Goal: Task Accomplishment & Management: Complete application form

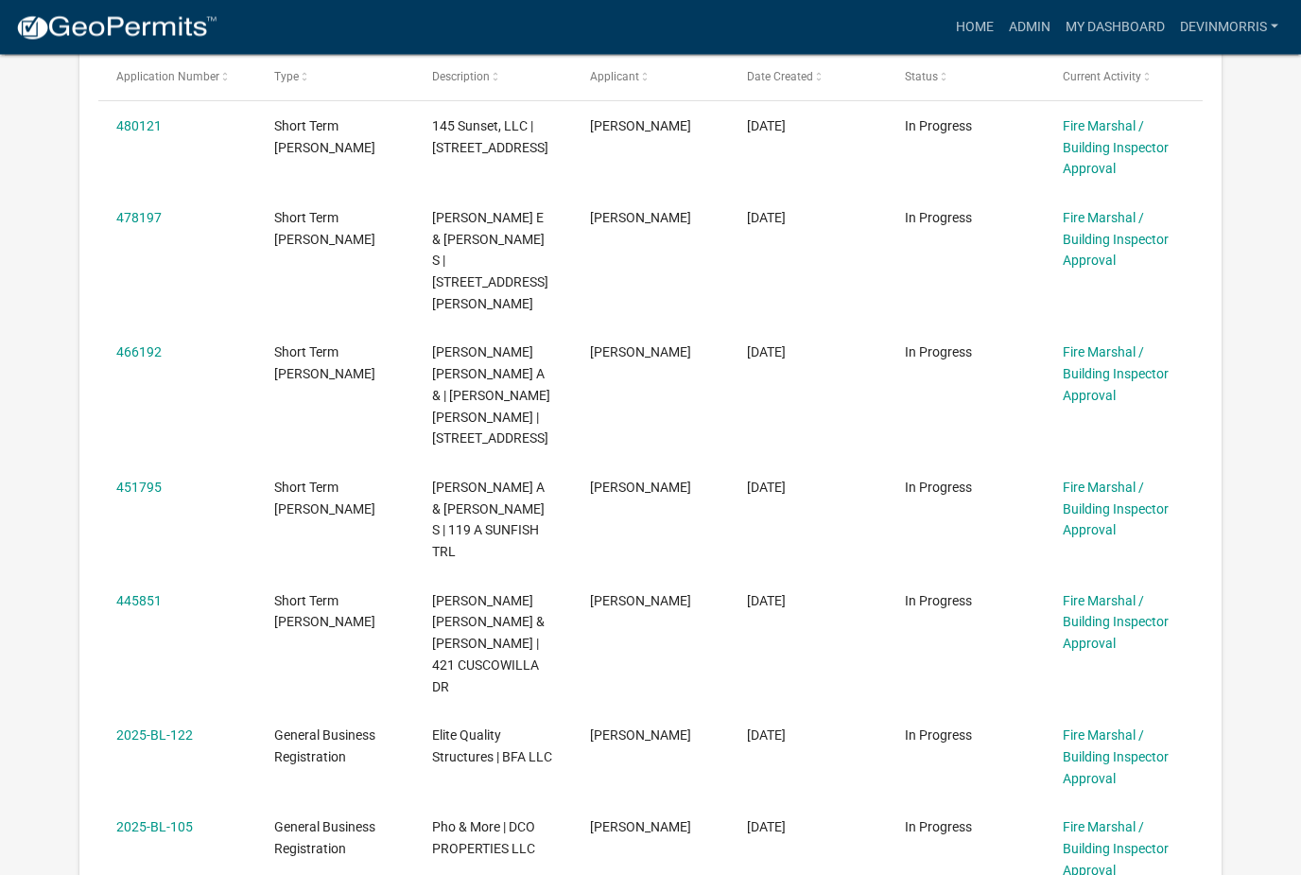
scroll to position [550, 0]
click at [156, 346] on link "466192" at bounding box center [138, 353] width 45 height 15
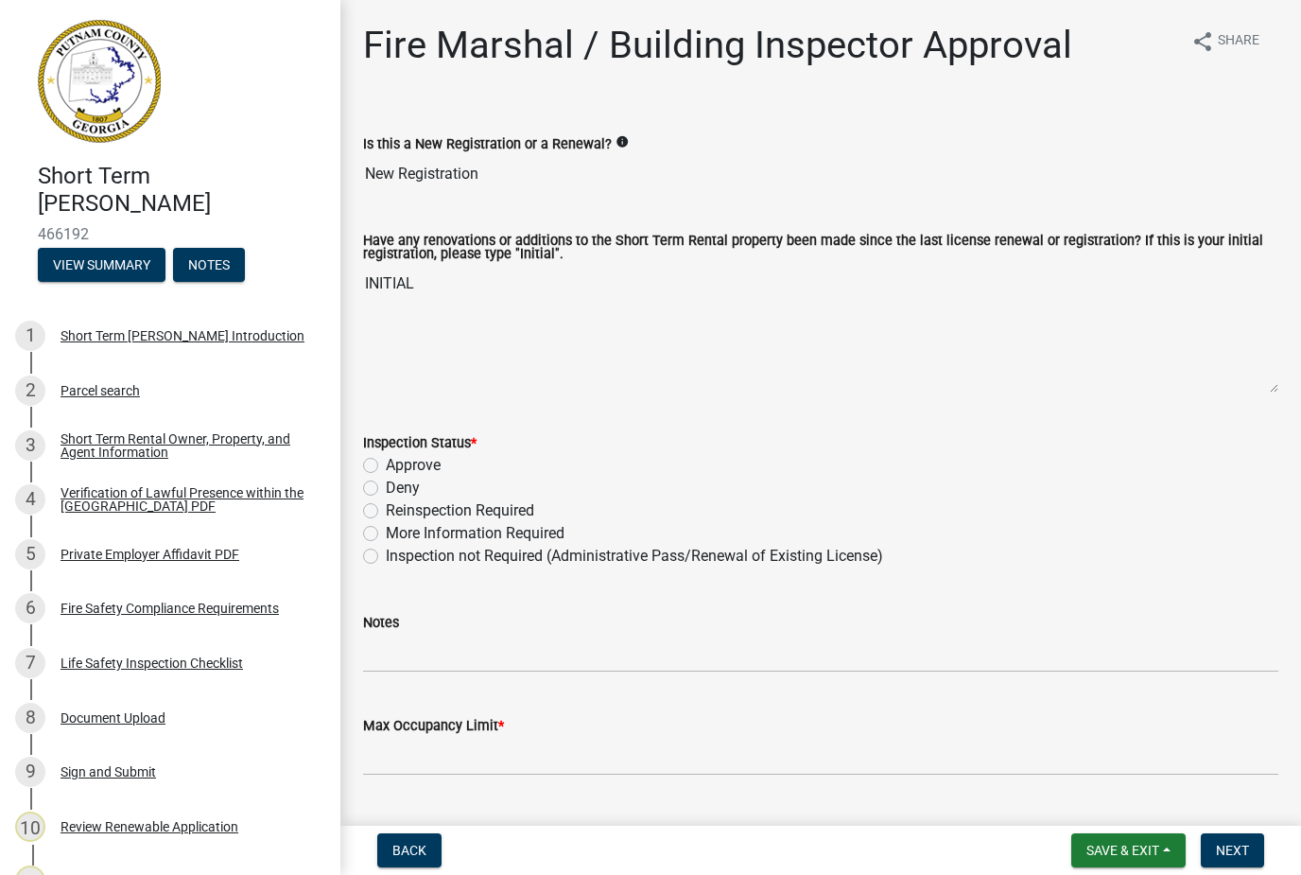
click at [402, 455] on label "Approve" at bounding box center [413, 465] width 55 height 23
click at [398, 455] on input "Approve" at bounding box center [392, 460] width 12 height 12
radio input "true"
click at [494, 724] on label "Max Occupancy Limit *" at bounding box center [433, 726] width 141 height 13
click at [494, 737] on input "Max Occupancy Limit *" at bounding box center [820, 756] width 915 height 39
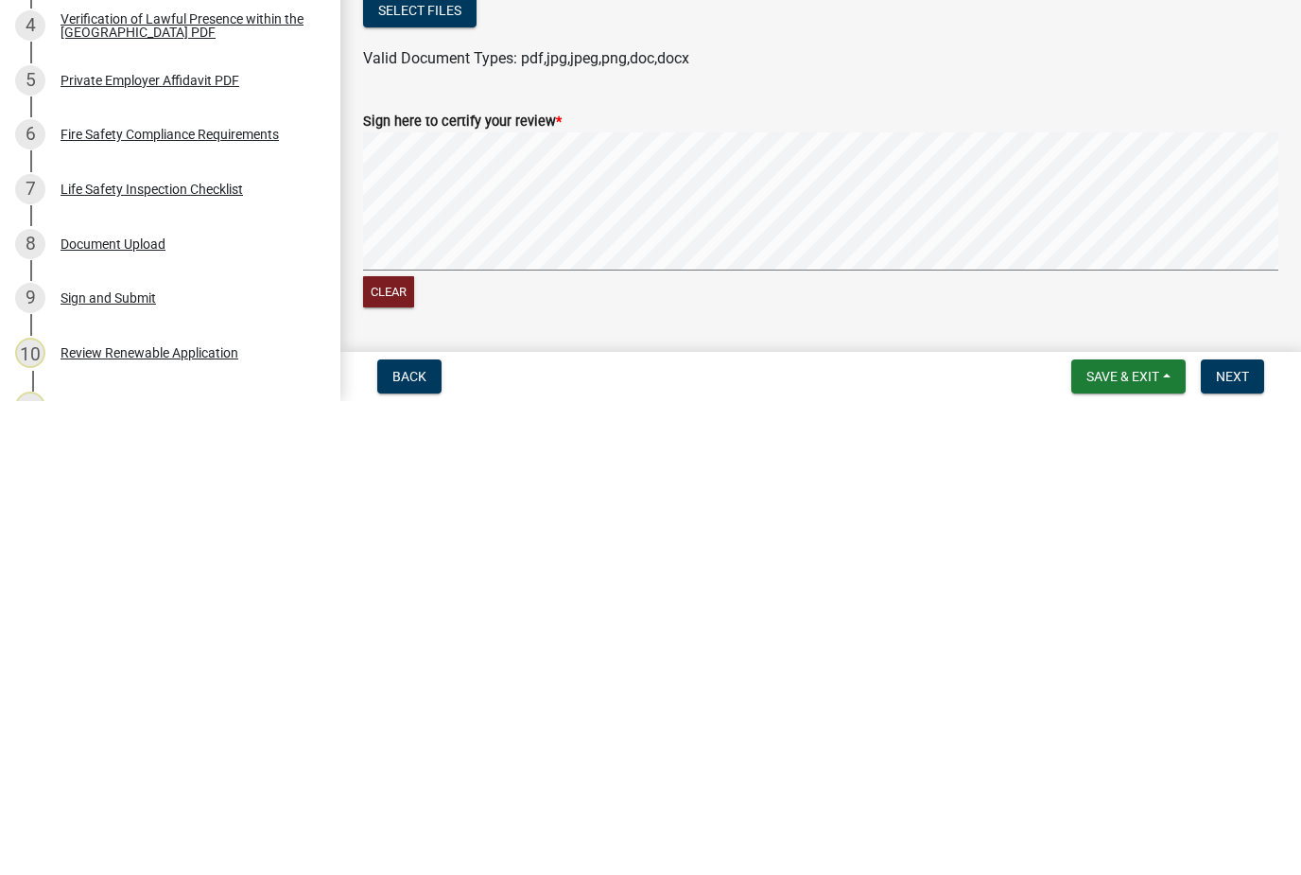
scroll to position [362, 0]
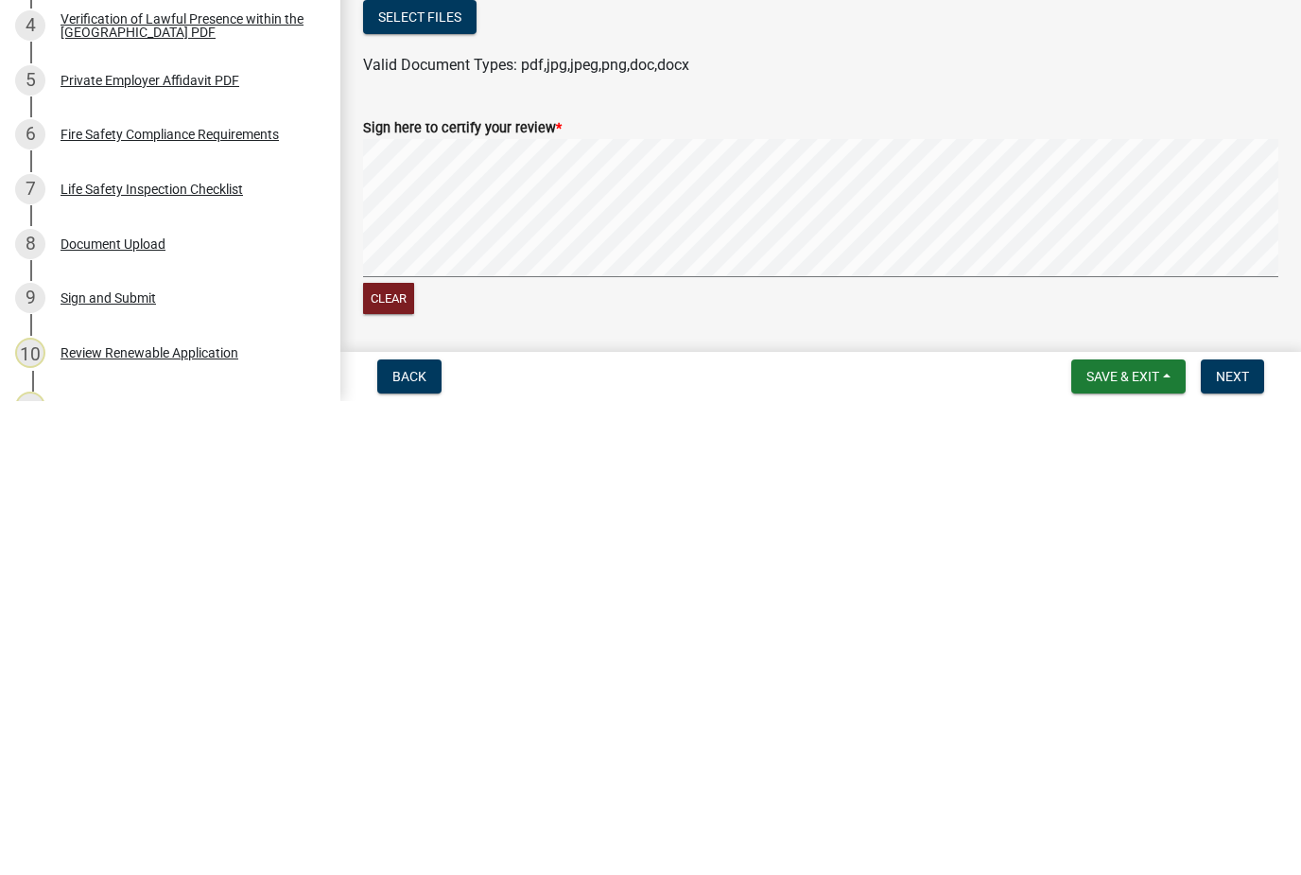
type input "8"
click at [453, 474] on button "Select files" at bounding box center [419, 491] width 113 height 34
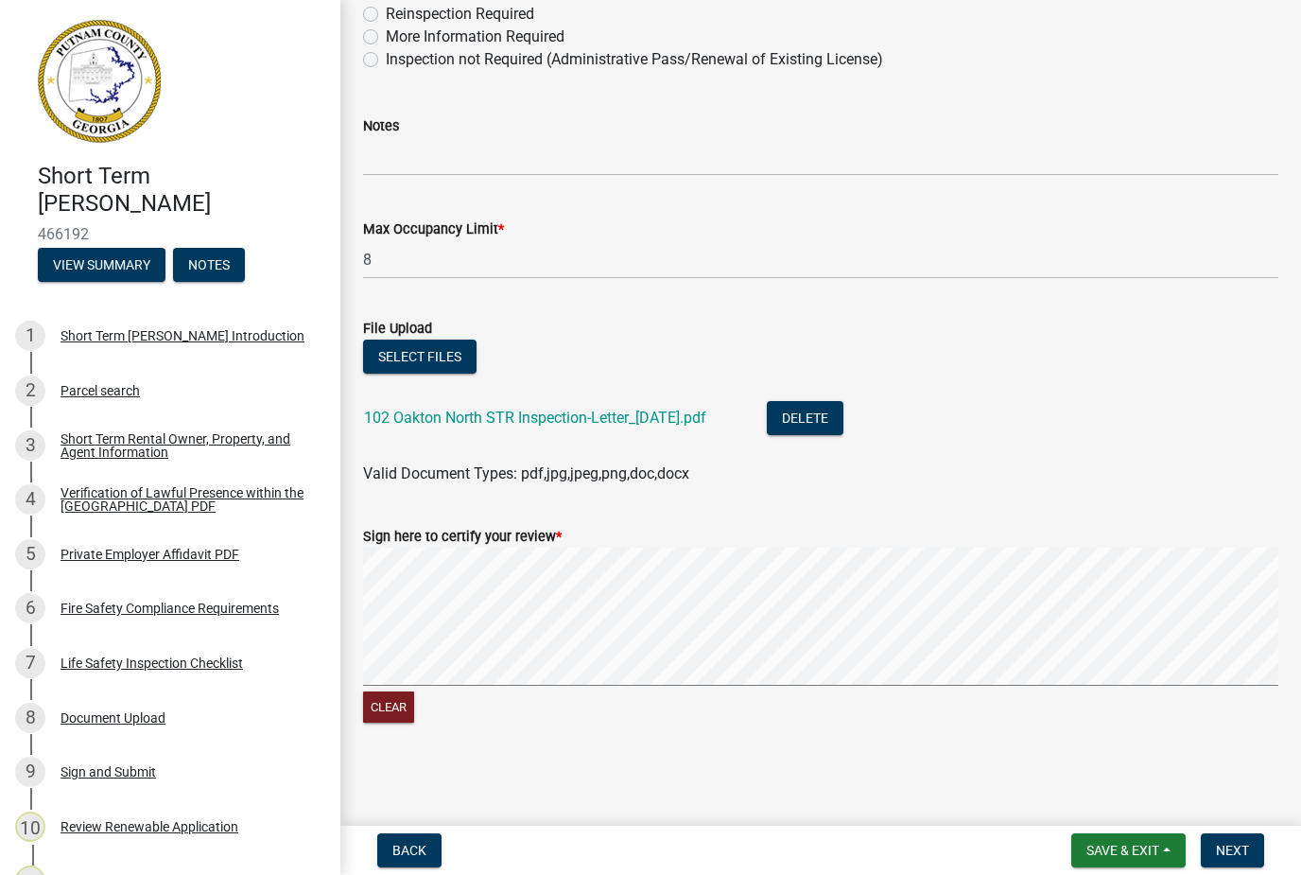
scroll to position [496, 0]
click at [1236, 843] on span "Next" at bounding box center [1232, 850] width 33 height 15
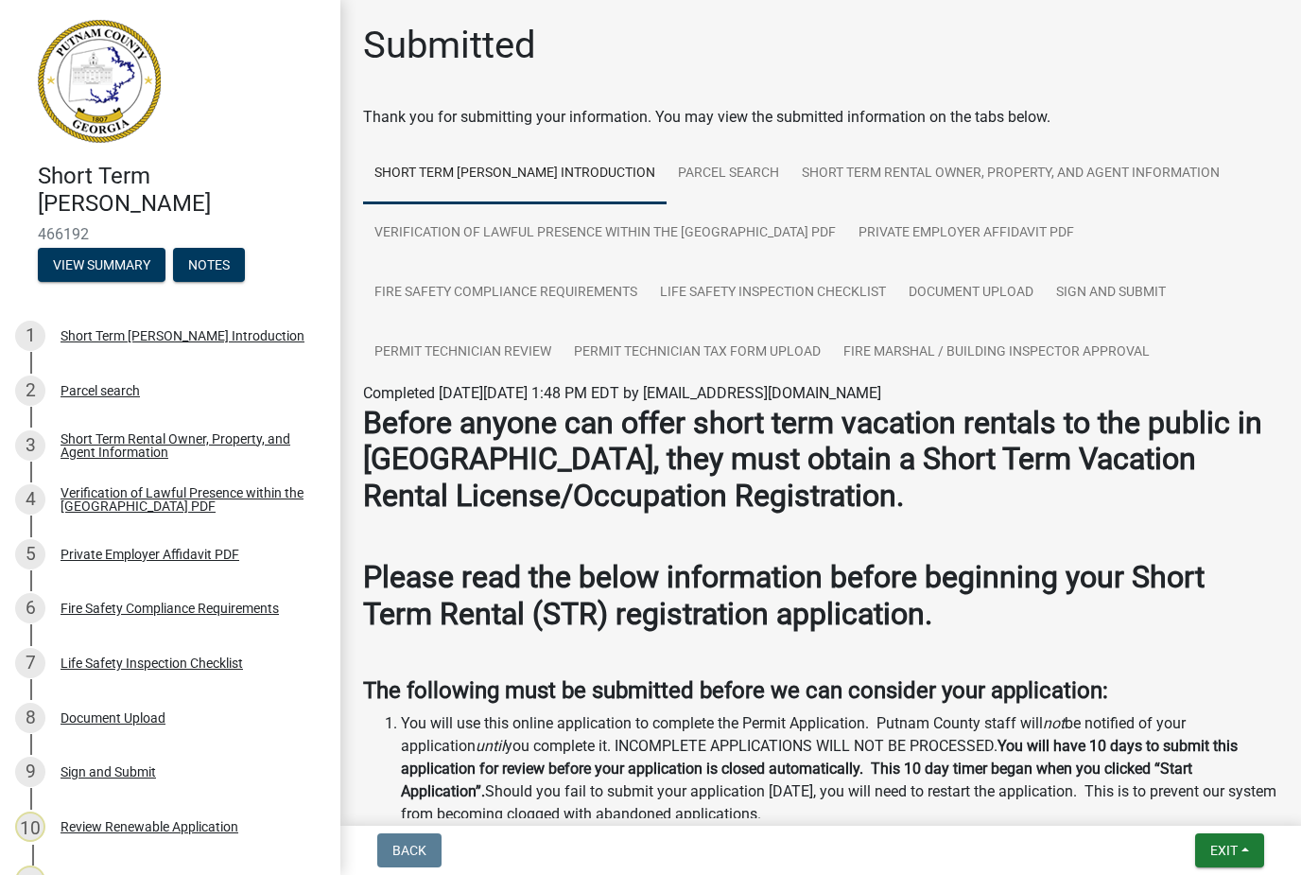
click at [1233, 839] on button "Exit" at bounding box center [1229, 850] width 69 height 34
click at [1206, 809] on button "Save & Exit" at bounding box center [1189, 800] width 151 height 45
